Goal: Complete application form

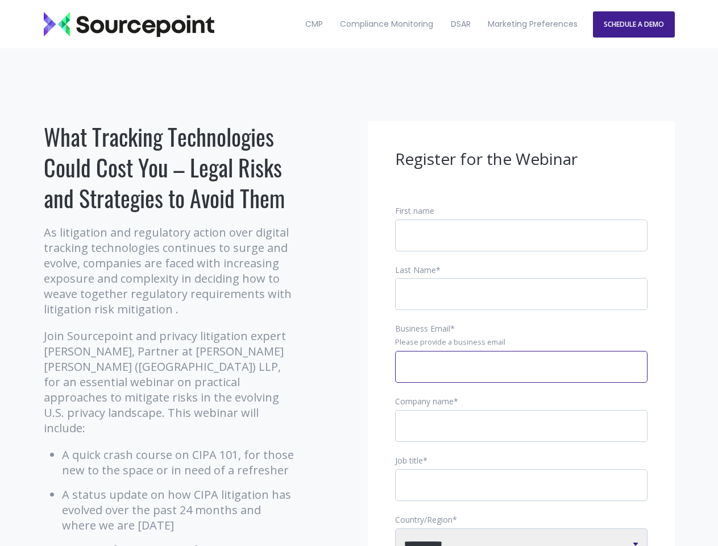
click at [521, 376] on input "Business Email *" at bounding box center [521, 367] width 252 height 32
